Goal: Book appointment/travel/reservation

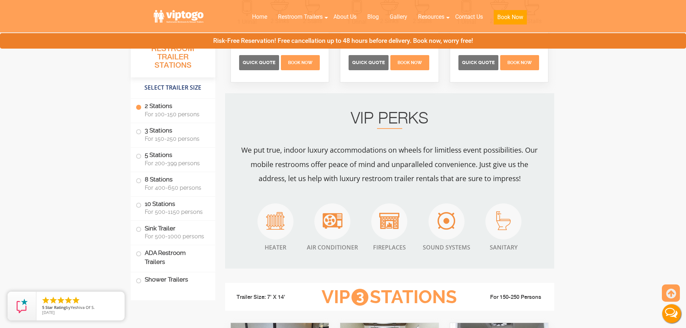
scroll to position [335, 0]
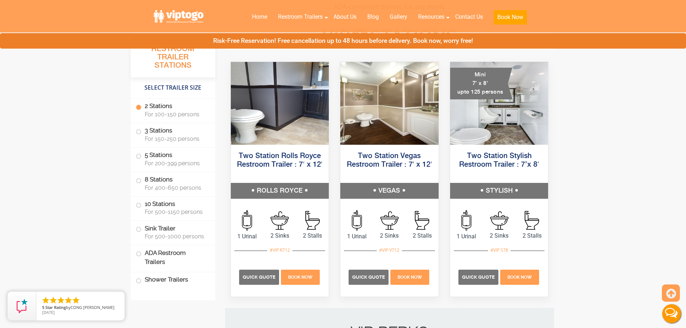
click at [175, 214] on div at bounding box center [343, 164] width 686 height 328
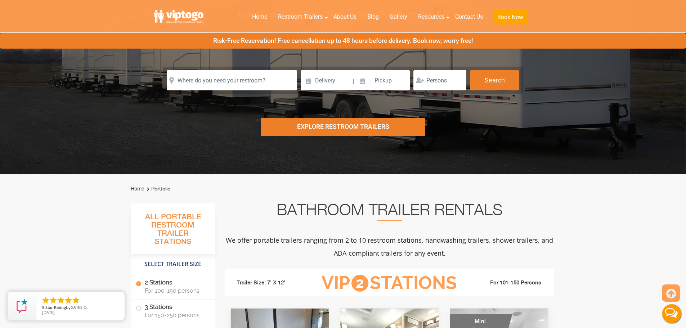
scroll to position [83, 0]
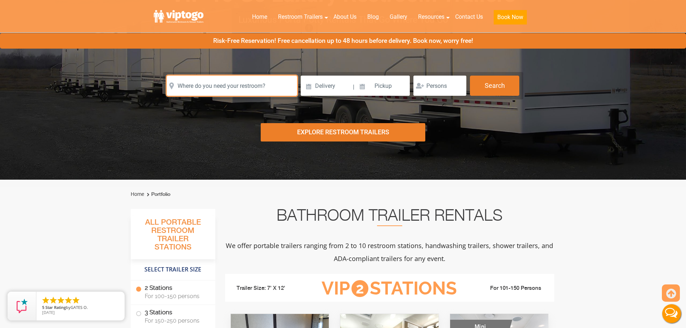
drag, startPoint x: 267, startPoint y: 88, endPoint x: 279, endPoint y: 70, distance: 21.8
click at [267, 88] on input "text" at bounding box center [232, 86] width 130 height 20
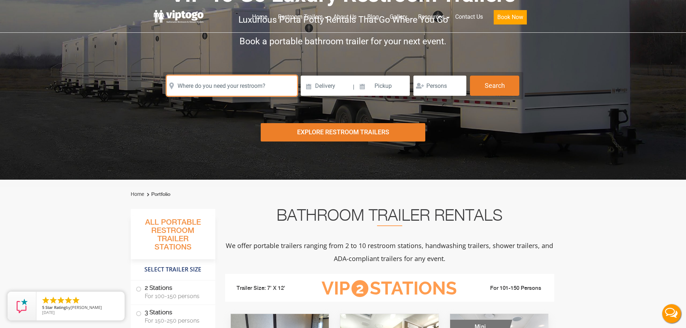
click at [222, 88] on input "text" at bounding box center [232, 86] width 130 height 20
click at [224, 83] on input "text" at bounding box center [232, 86] width 130 height 20
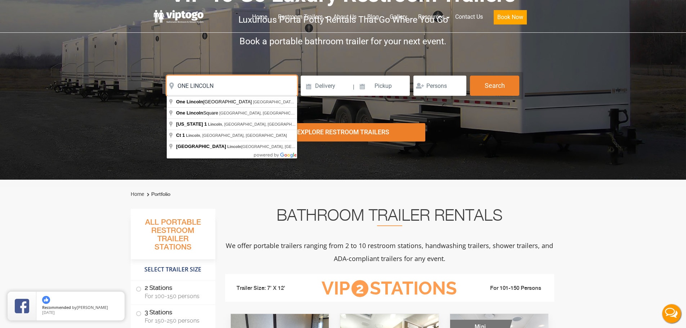
type input "ONE LINCOLN"
click at [265, 99] on div at bounding box center [343, 164] width 686 height 328
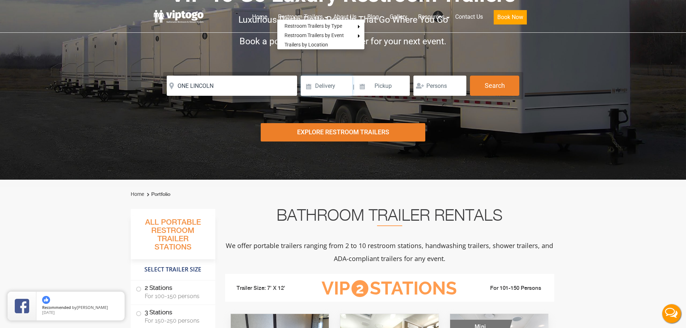
click at [334, 83] on input at bounding box center [327, 86] width 52 height 20
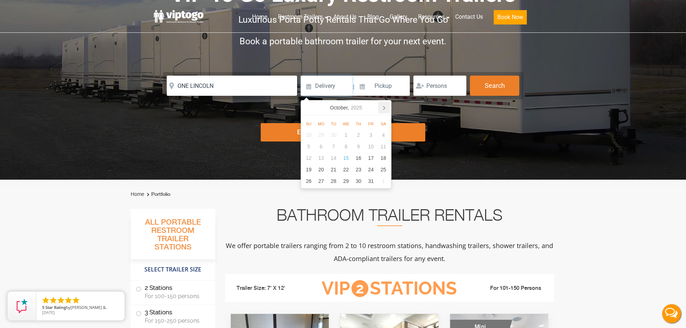
click at [383, 108] on icon at bounding box center [384, 108] width 12 height 12
click at [335, 182] on div "25" at bounding box center [334, 181] width 13 height 12
type input "11/25/2025"
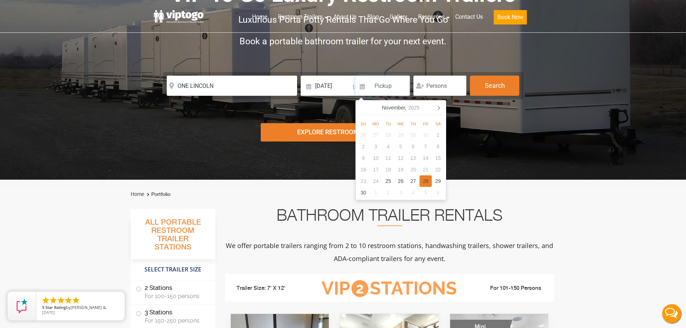
click at [422, 182] on div "28" at bounding box center [426, 181] width 13 height 12
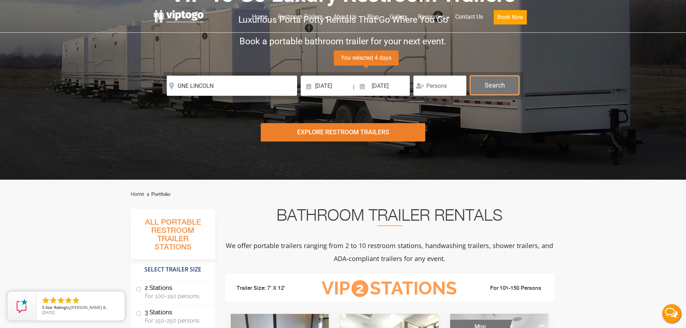
click at [493, 91] on button "Search" at bounding box center [494, 85] width 49 height 19
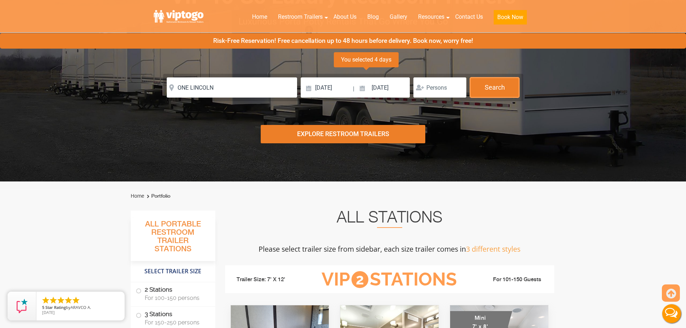
scroll to position [76, 0]
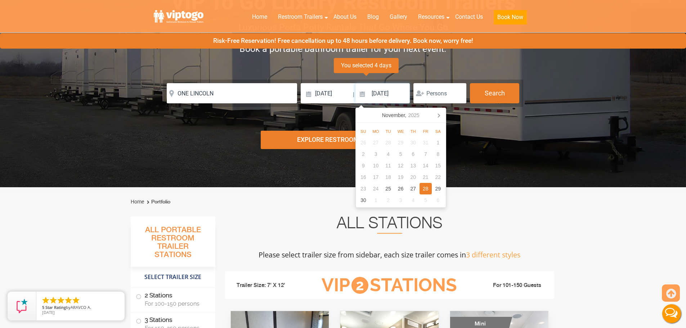
click at [389, 87] on input "11/28/2025" at bounding box center [383, 93] width 55 height 20
click at [394, 191] on div "25" at bounding box center [388, 189] width 13 height 12
type input "11/25/2025"
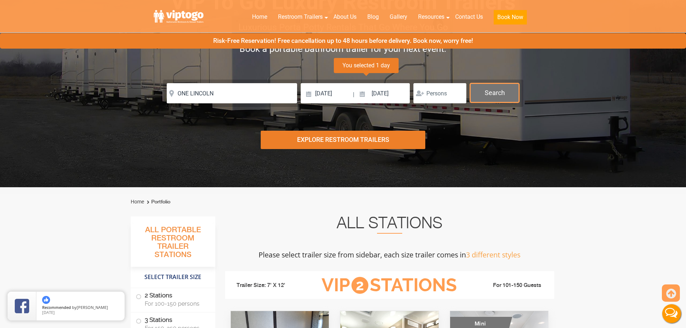
click at [494, 92] on button "Search" at bounding box center [494, 92] width 49 height 19
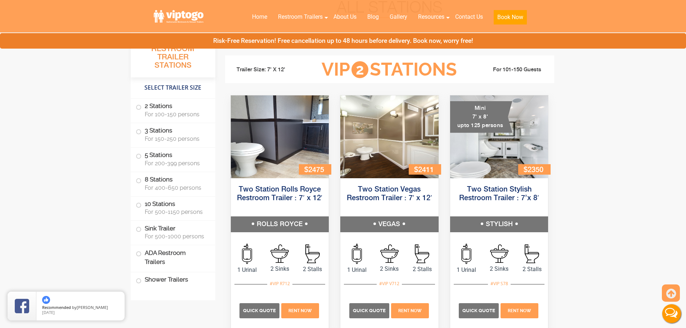
scroll to position [292, 0]
